Goal: Find specific page/section: Find specific page/section

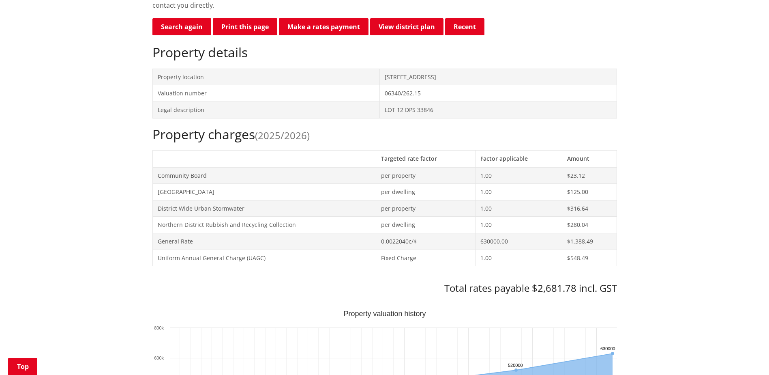
scroll to position [284, 0]
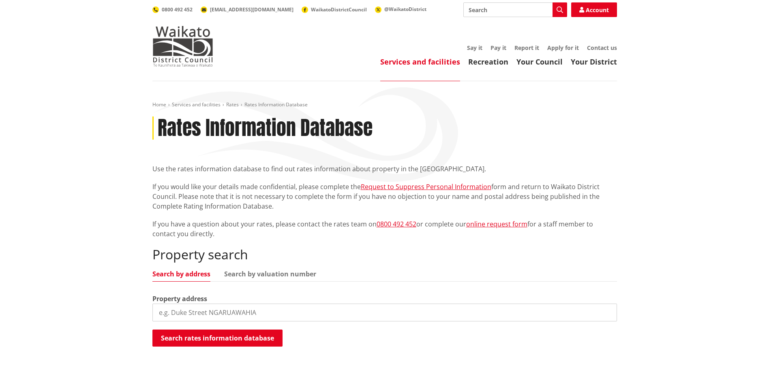
scroll to position [122, 0]
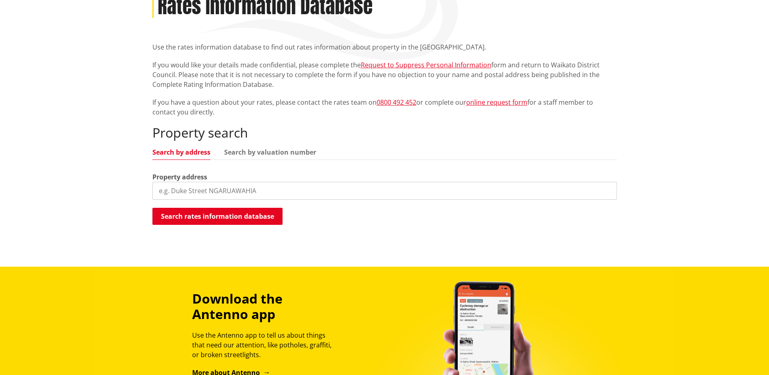
click at [247, 189] on input "search" at bounding box center [384, 191] width 465 height 18
type input "[STREET_ADDRESS]"
click at [223, 219] on button "Search rates information database" at bounding box center [217, 216] width 130 height 17
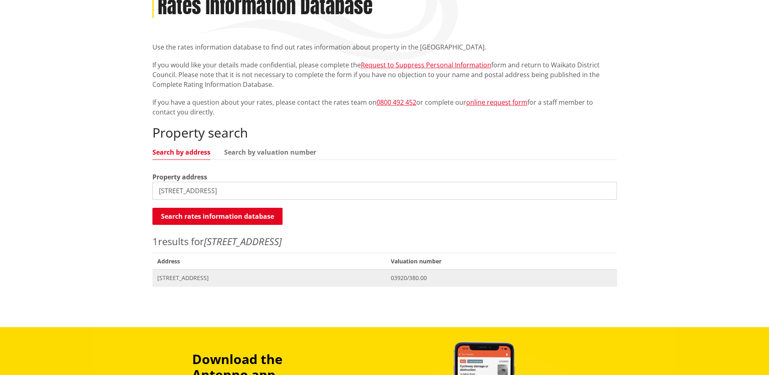
click at [212, 279] on span "[STREET_ADDRESS]" at bounding box center [269, 278] width 224 height 8
